Goal: Find contact information

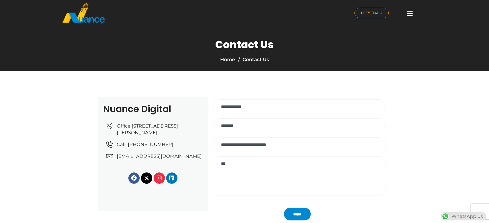
click at [94, 19] on img at bounding box center [83, 14] width 43 height 22
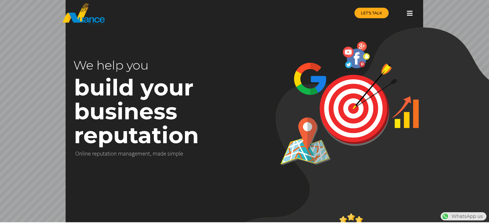
click at [379, 12] on span "LET'S TALK" at bounding box center [371, 13] width 21 height 4
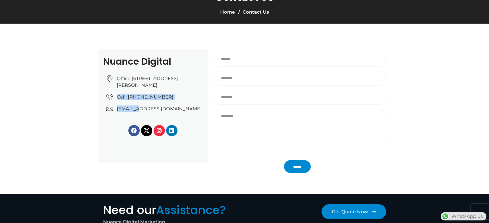
drag, startPoint x: 116, startPoint y: 110, endPoint x: 139, endPoint y: 110, distance: 22.6
click at [139, 110] on ul "Office No: 31، Al Malki Business Center, New Al Mirqab, Jawaan Street, Doha – Q…" at bounding box center [154, 93] width 96 height 37
click at [83, 137] on section "Nuance Digital Office No: 31، Al Malki Business Center, New Al Mirqab, Jawaan S…" at bounding box center [244, 107] width 489 height 166
drag, startPoint x: 116, startPoint y: 111, endPoint x: 194, endPoint y: 118, distance: 78.5
click at [194, 112] on ul "Office No: 31، Al Malki Business Center, New Al Mirqab, Jawaan Street, Doha – Q…" at bounding box center [154, 93] width 96 height 37
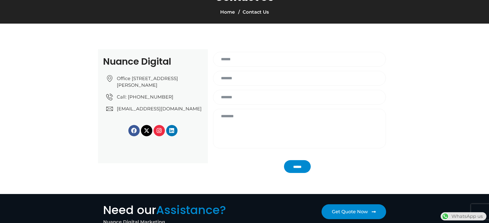
copy span "[EMAIL_ADDRESS][DOMAIN_NAME]"
